Goal: Task Accomplishment & Management: Manage account settings

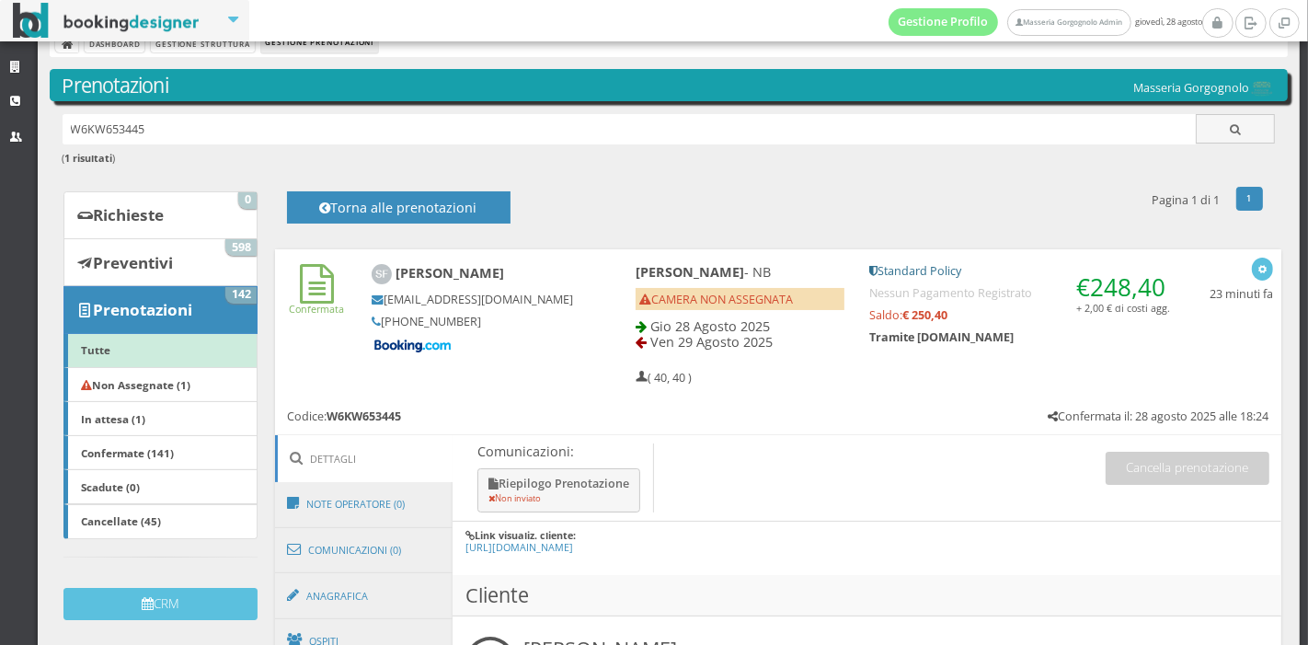
scroll to position [33, 0]
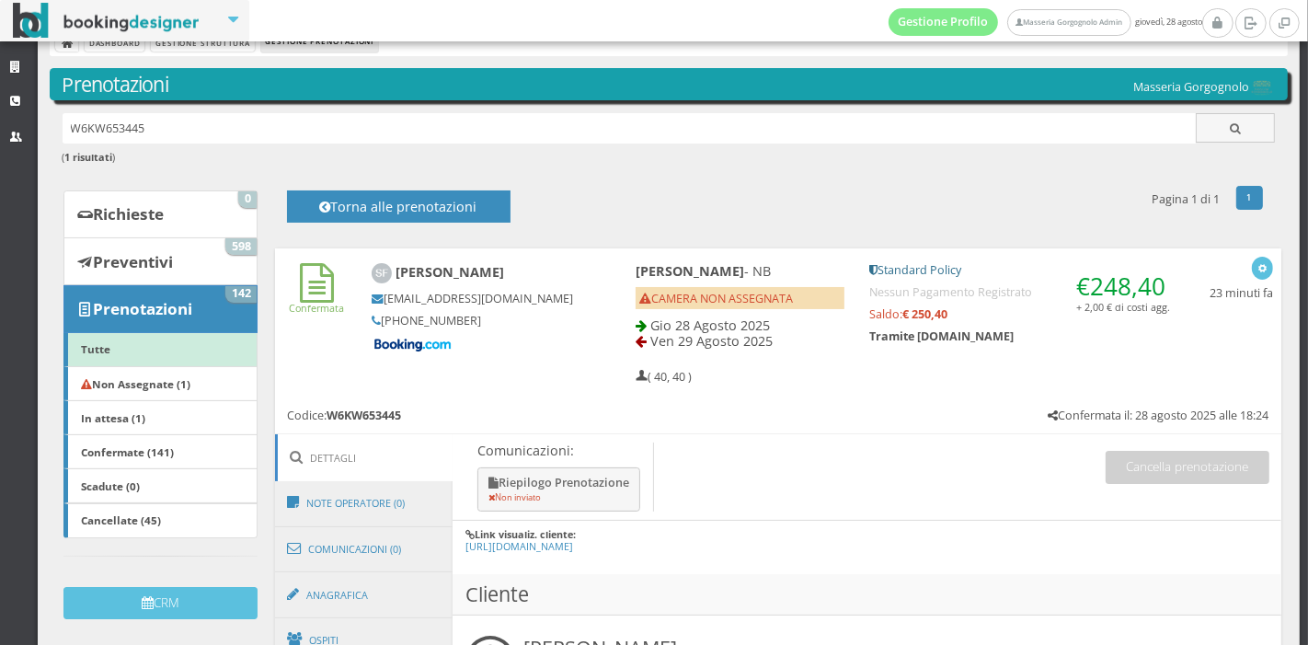
drag, startPoint x: 474, startPoint y: 328, endPoint x: 380, endPoint y: 338, distance: 94.3
click at [380, 328] on h5 "[PHONE_NUMBER]" at bounding box center [473, 321] width 202 height 14
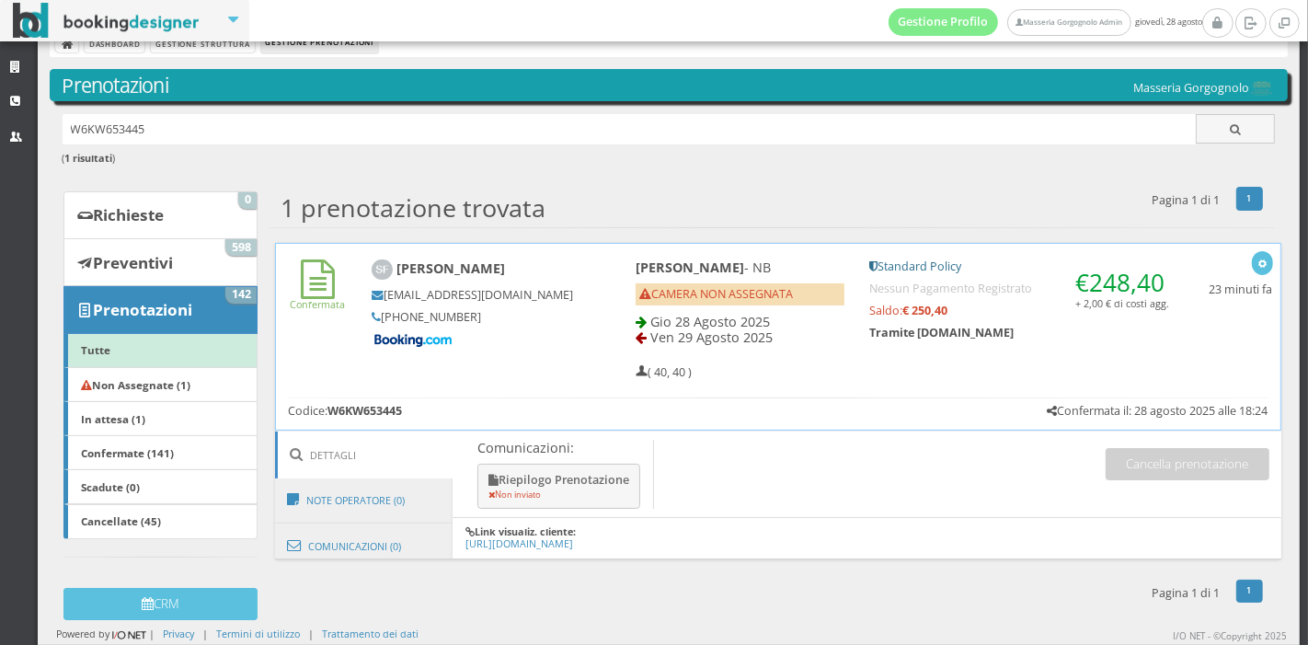
scroll to position [26, 0]
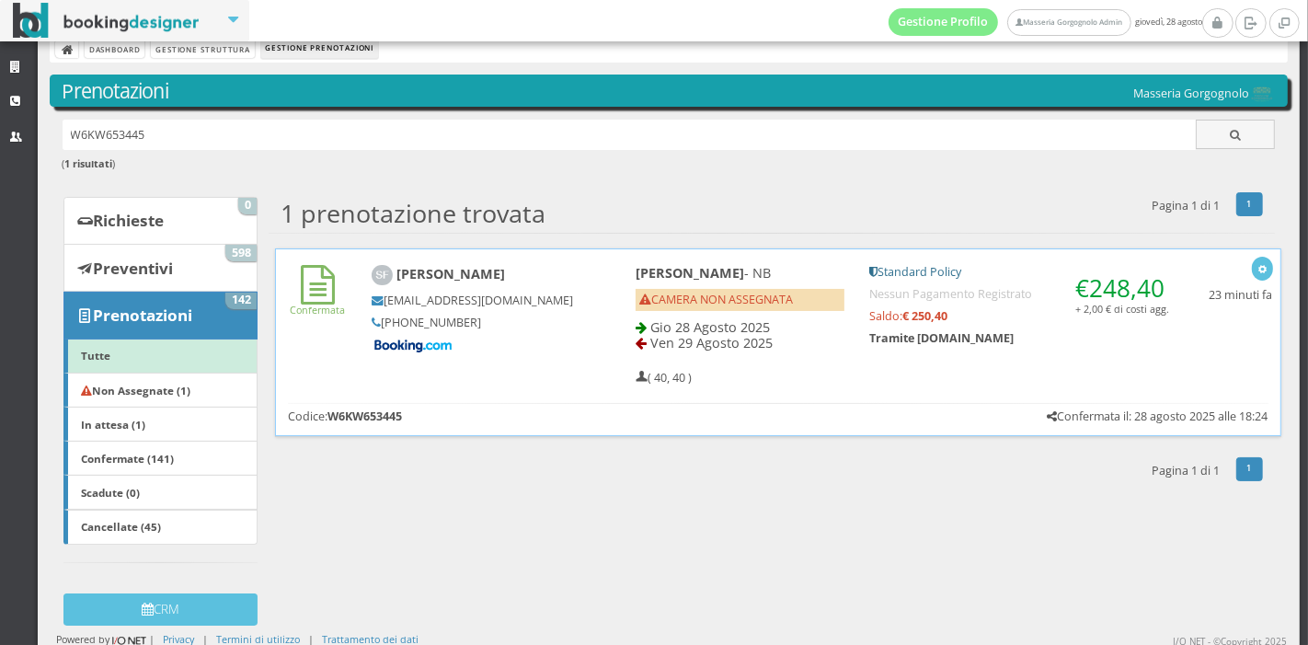
copy h5 "[PHONE_NUMBER]"
click at [1086, 396] on div "Confermata Stina Fredriksson sfredr.965946@guest.booking.com +46 72 007 31 72 A…" at bounding box center [778, 342] width 1006 height 188
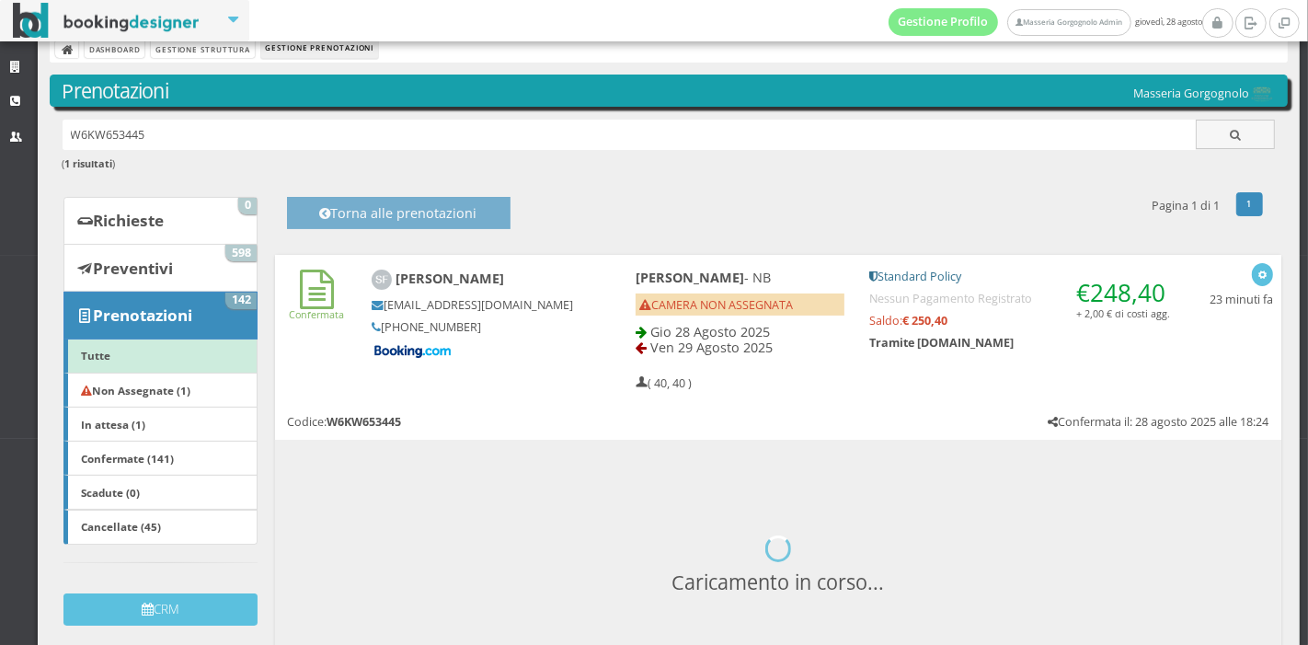
scroll to position [33, 0]
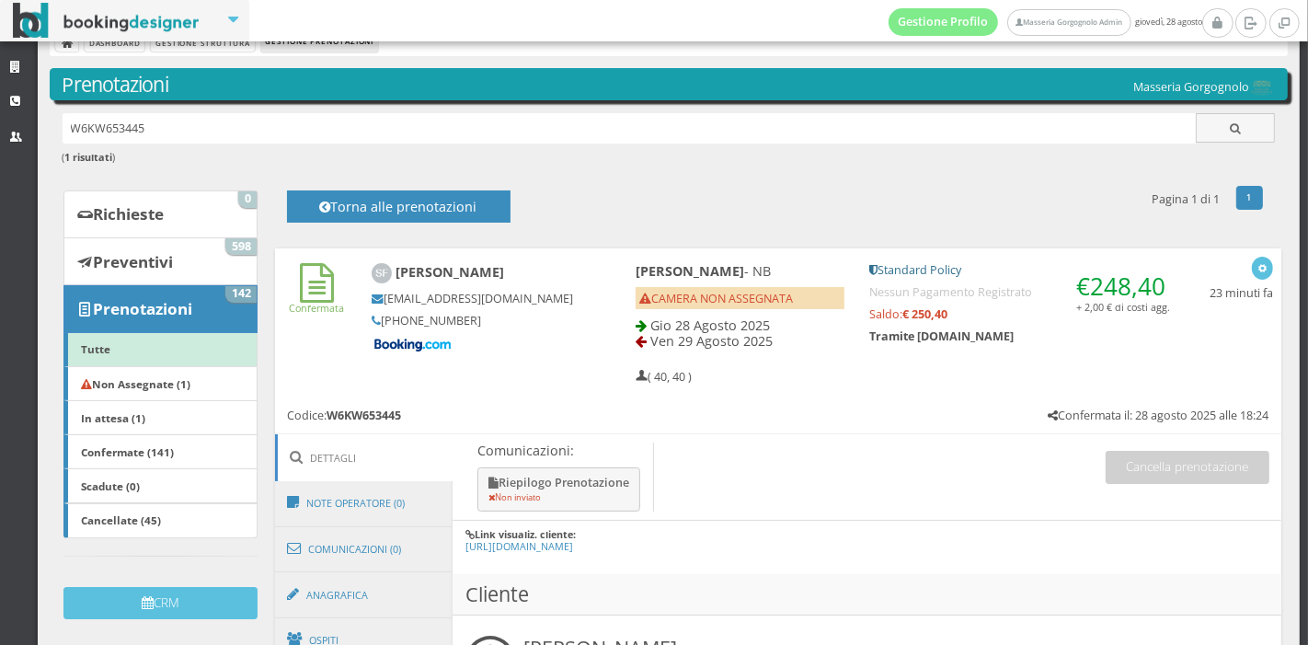
click at [739, 311] on div "Anice - NB CAMERA NON ASSEGNATA Gio 28 Agosto 2025 Ven 29 Agosto 2025 ( 40, 40 )" at bounding box center [740, 323] width 235 height 137
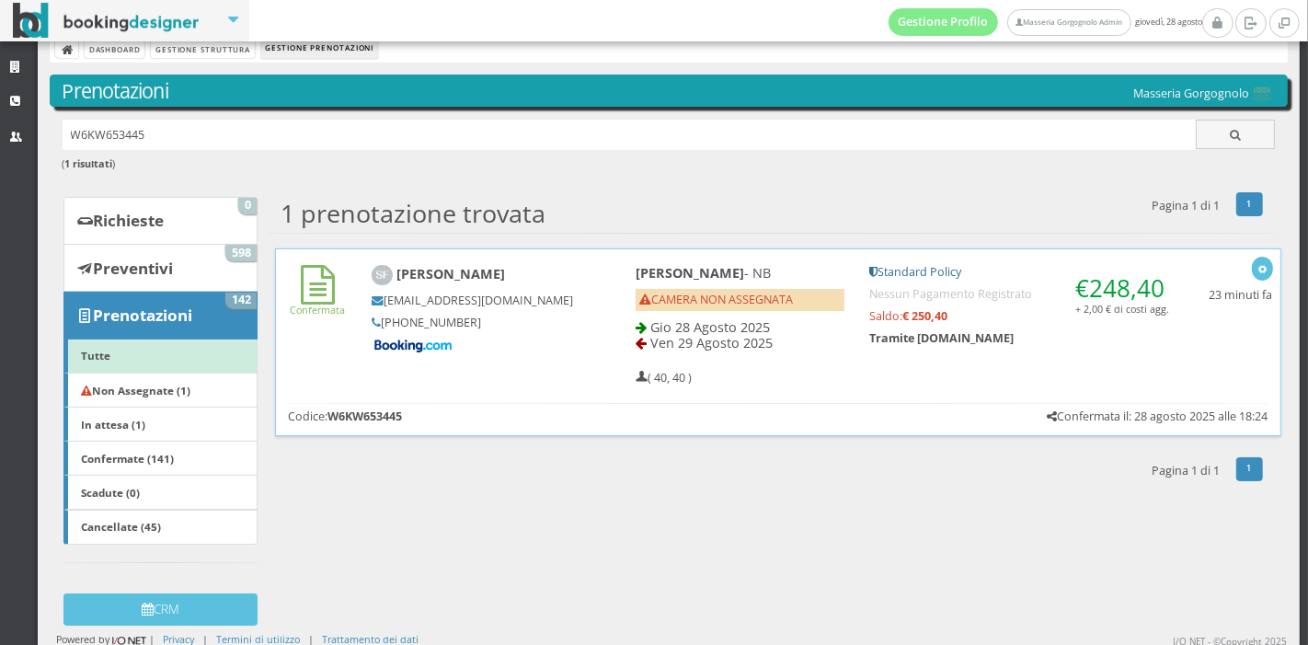
click at [739, 311] on div "Anice - NB CAMERA NON ASSEGNATA Gio 28 Agosto 2025 Ven 29 Agosto 2025 ( 40, 40 )" at bounding box center [741, 325] width 234 height 137
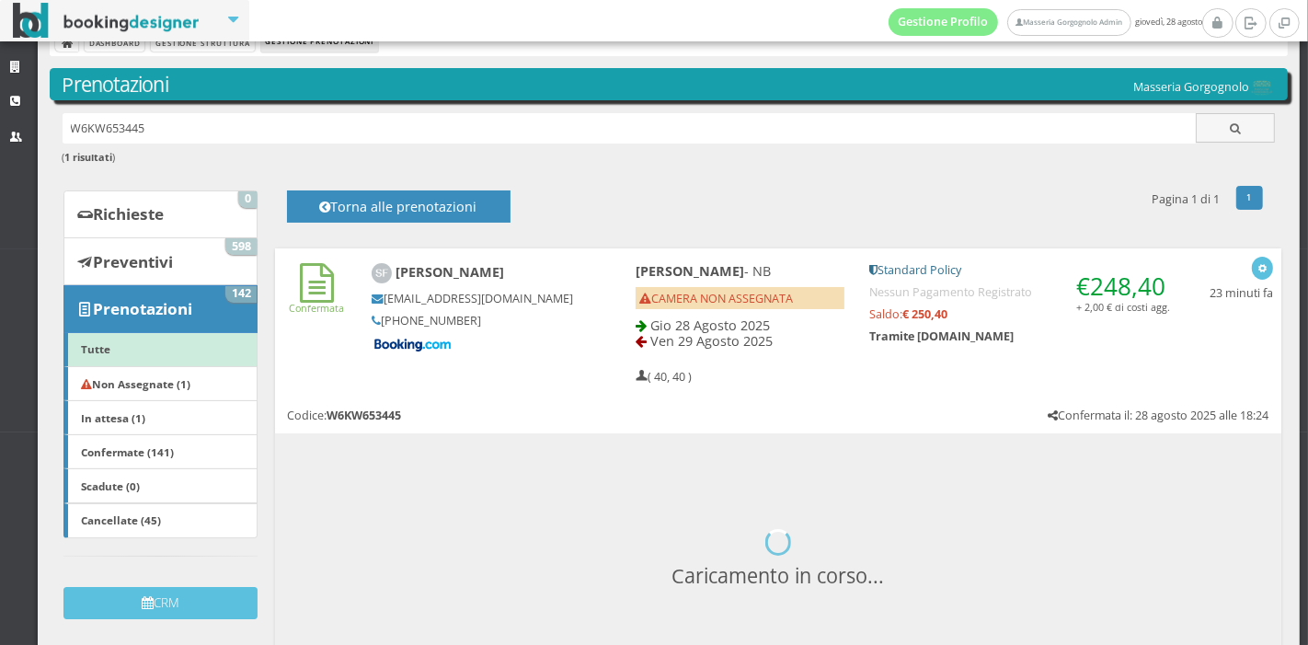
scroll to position [247, 0]
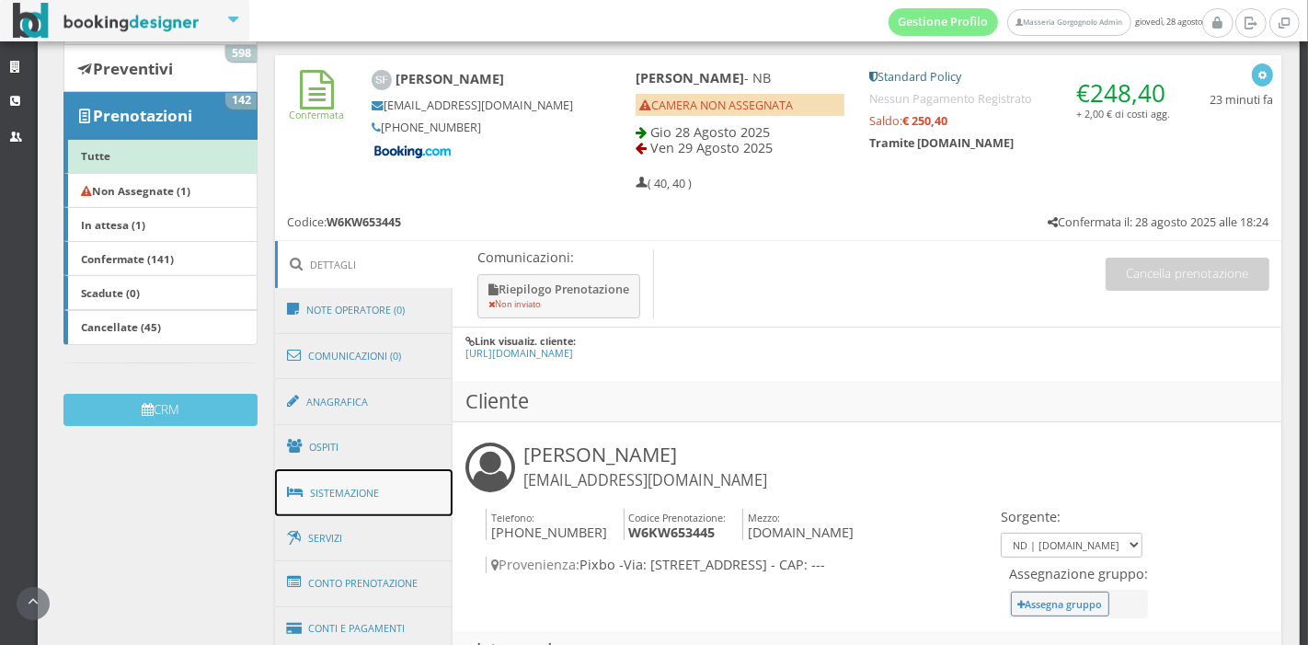
click at [401, 500] on link "Sistemazione" at bounding box center [364, 493] width 178 height 48
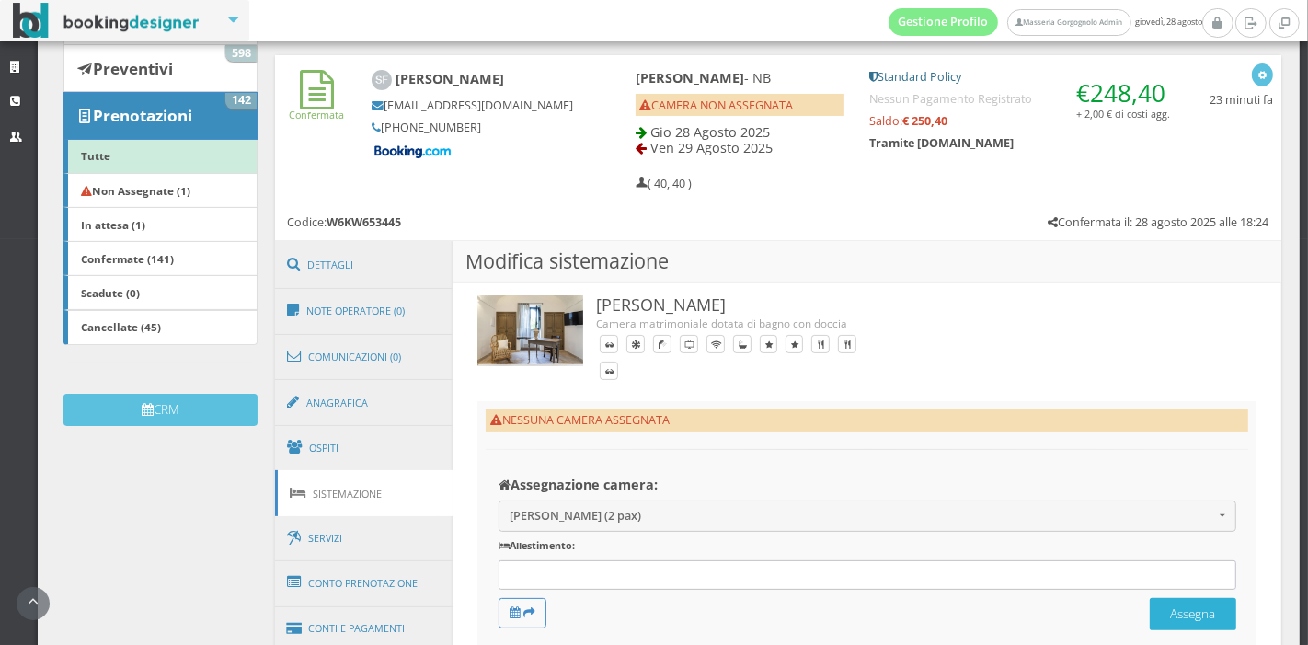
click at [1179, 601] on button "Assegna" at bounding box center [1193, 614] width 86 height 32
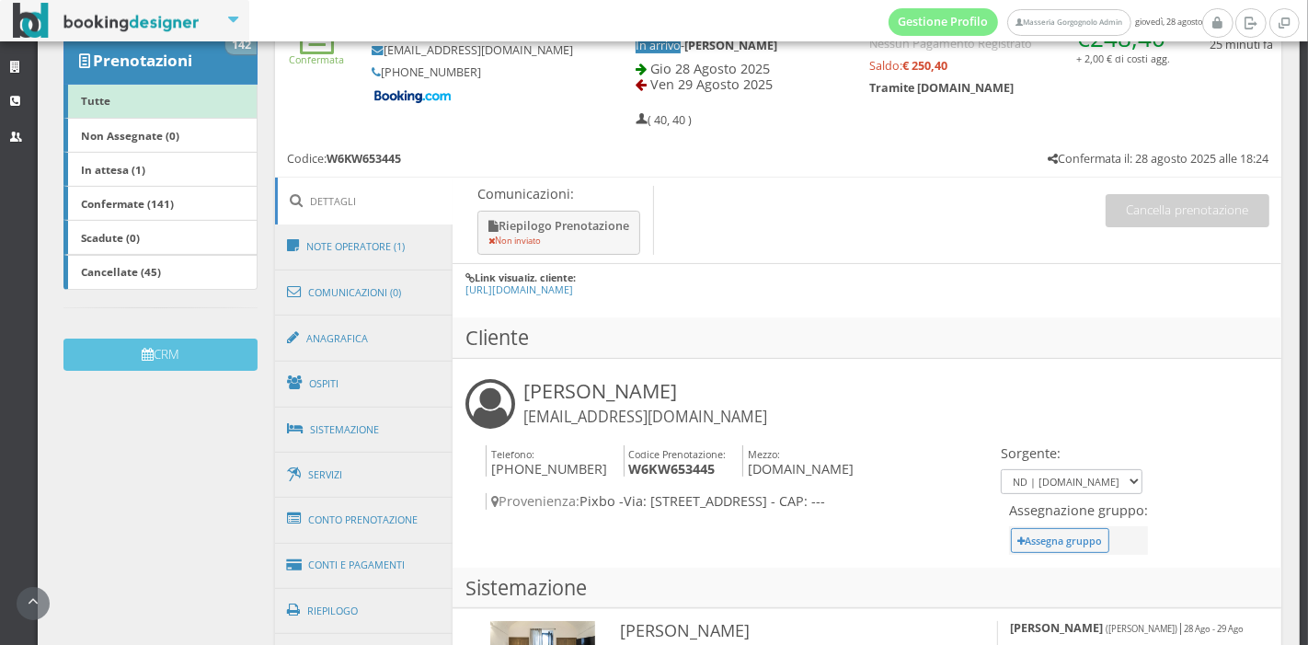
scroll to position [812, 0]
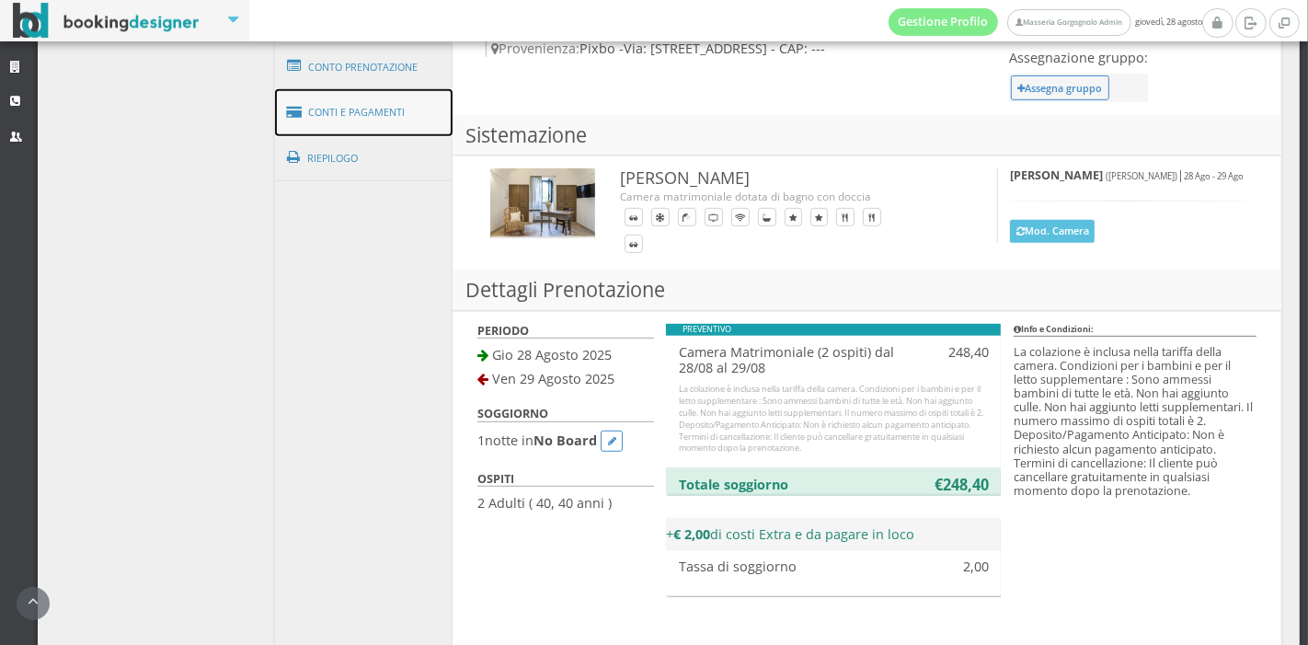
click at [353, 123] on link "Conti e Pagamenti" at bounding box center [364, 112] width 178 height 47
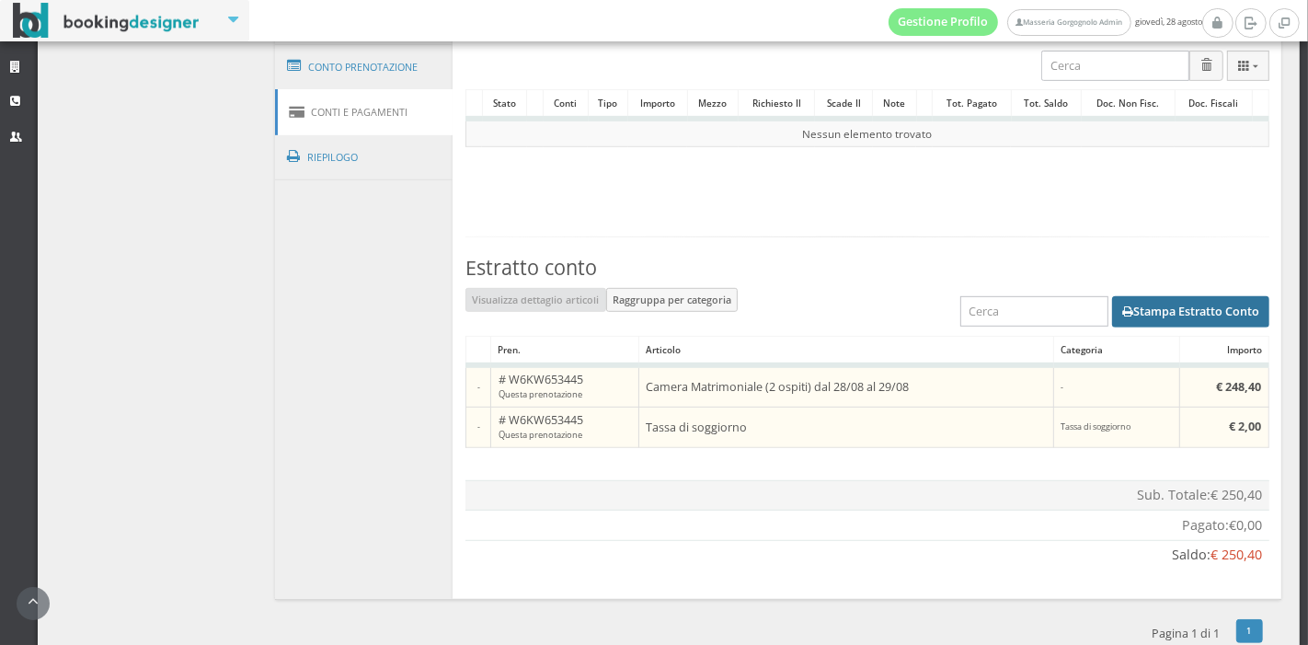
click at [1117, 309] on button "Stampa Estratto Conto" at bounding box center [1190, 311] width 157 height 31
